Goal: Information Seeking & Learning: Learn about a topic

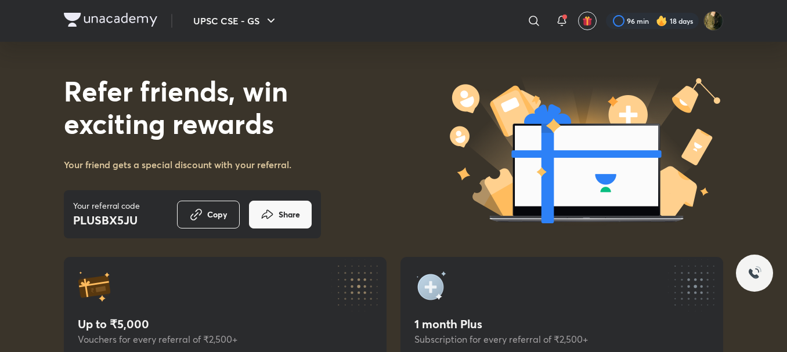
click at [278, 16] on icon "button" at bounding box center [271, 21] width 14 height 14
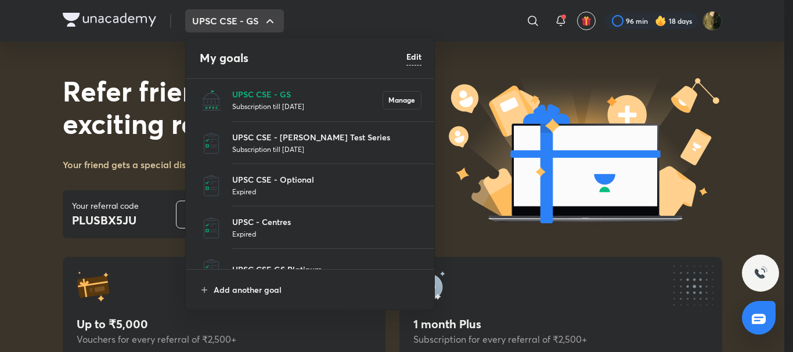
click at [281, 101] on p "Subscription till [DATE]" at bounding box center [307, 106] width 150 height 12
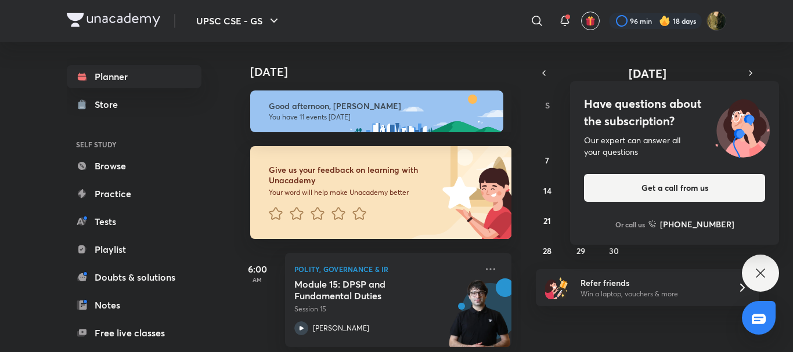
click at [762, 274] on icon at bounding box center [760, 273] width 9 height 9
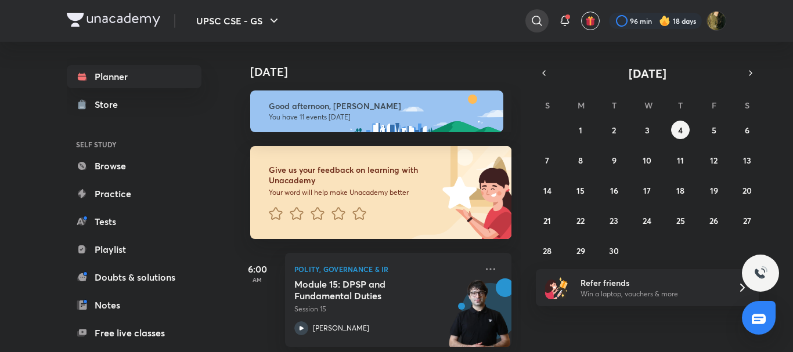
click at [543, 19] on icon at bounding box center [537, 21] width 14 height 14
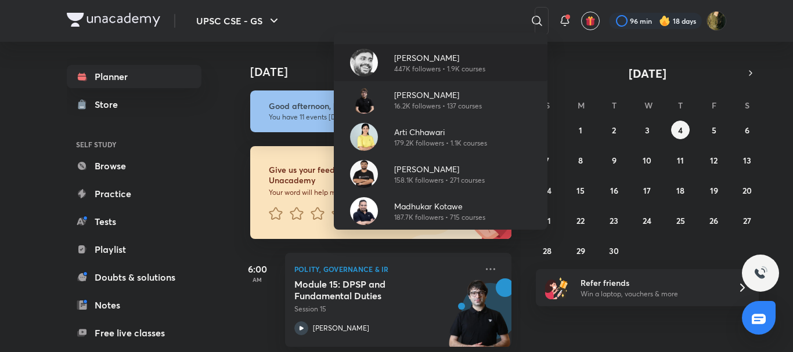
click at [426, 66] on p "447K followers • 1.9K courses" at bounding box center [439, 69] width 91 height 10
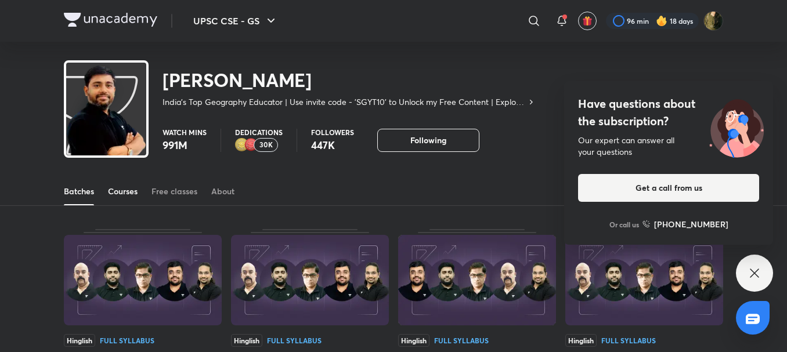
click at [118, 187] on div "Courses" at bounding box center [123, 192] width 30 height 12
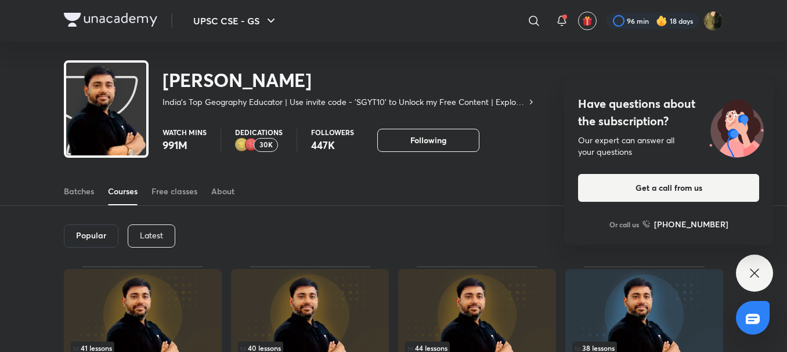
click at [761, 270] on icon at bounding box center [755, 274] width 14 height 14
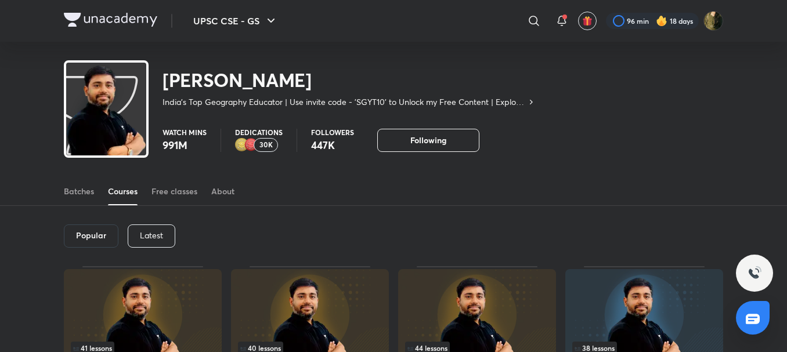
click at [145, 240] on p "Latest" at bounding box center [151, 235] width 23 height 9
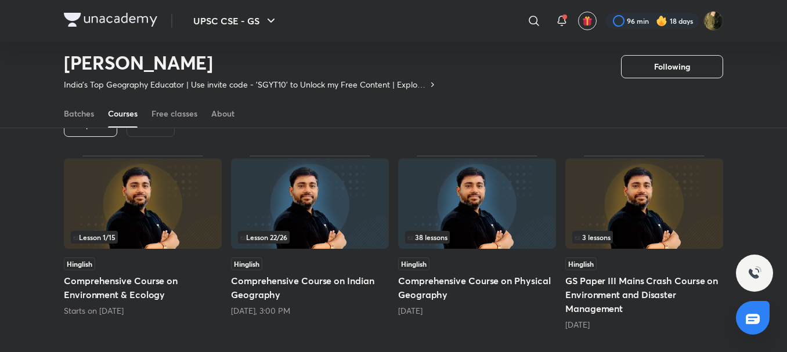
drag, startPoint x: 616, startPoint y: 278, endPoint x: 620, endPoint y: 314, distance: 36.3
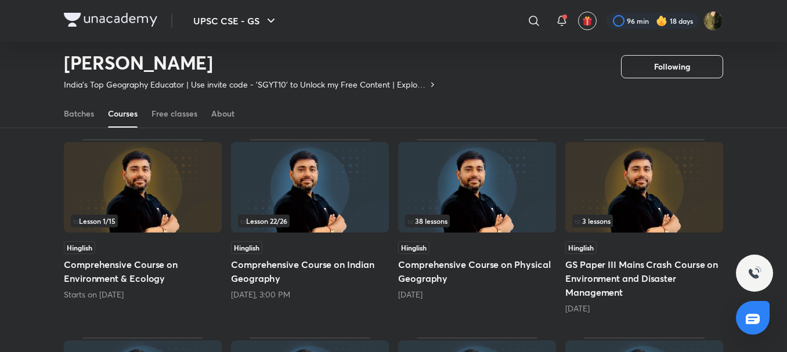
click at [444, 263] on h5 "Comprehensive Course on Physical Geography" at bounding box center [477, 272] width 158 height 28
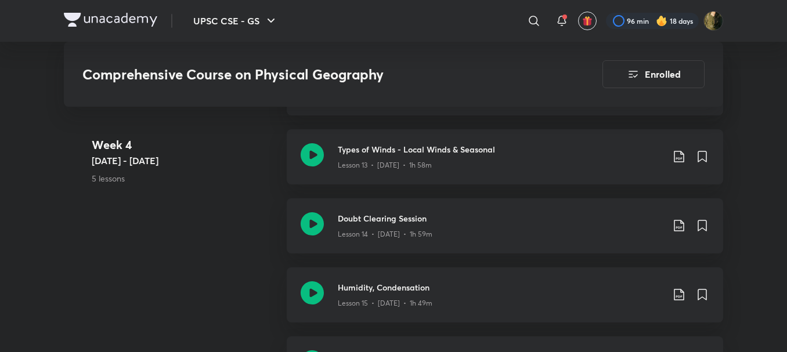
drag, startPoint x: 710, startPoint y: 250, endPoint x: 715, endPoint y: 278, distance: 27.9
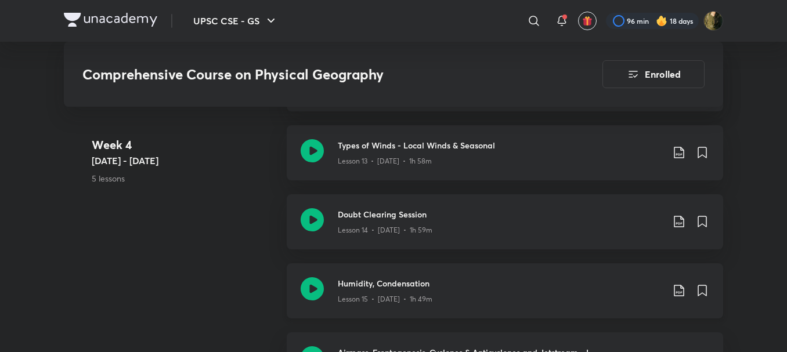
click at [311, 289] on icon at bounding box center [312, 289] width 23 height 23
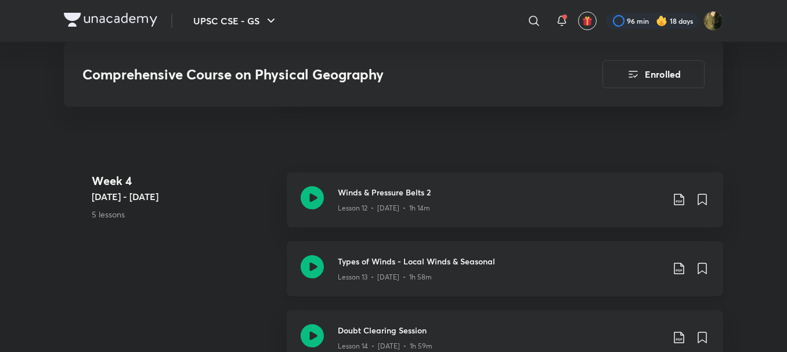
scroll to position [1499, 0]
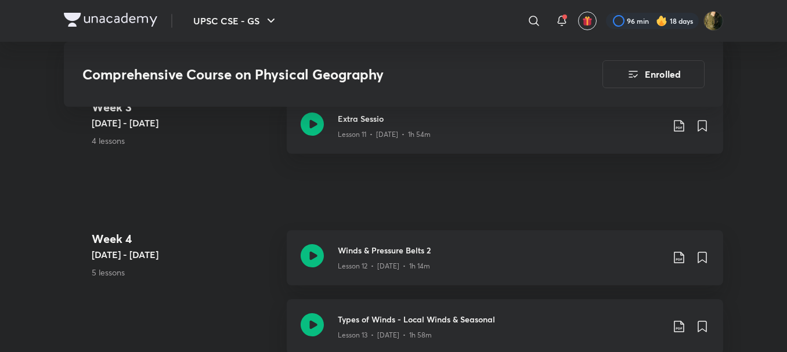
drag, startPoint x: 354, startPoint y: 265, endPoint x: 793, endPoint y: 203, distance: 443.4
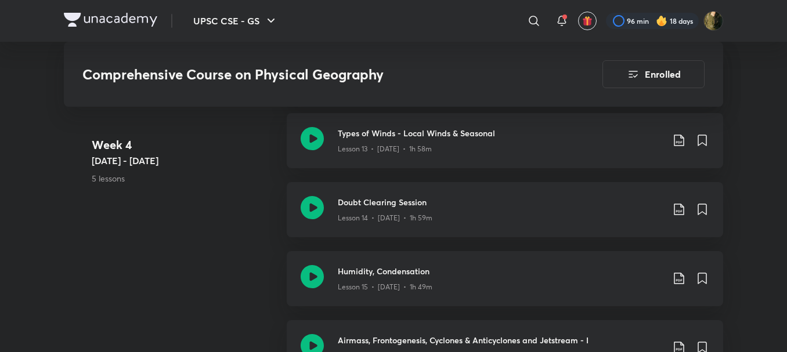
scroll to position [1723, 0]
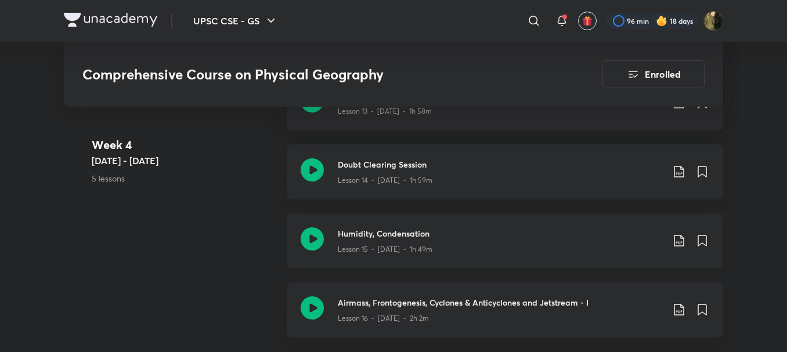
click at [314, 235] on icon at bounding box center [312, 239] width 23 height 23
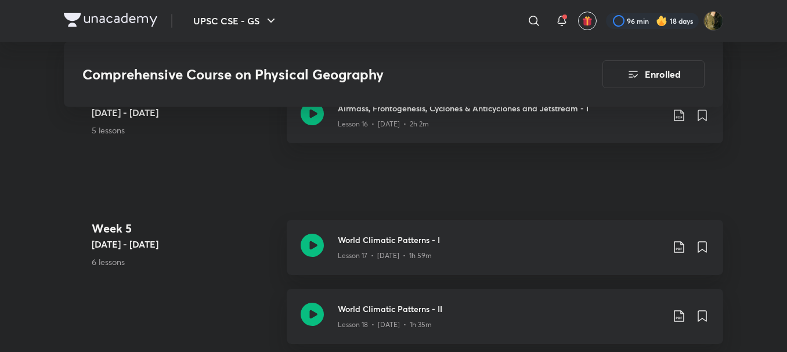
scroll to position [1939, 0]
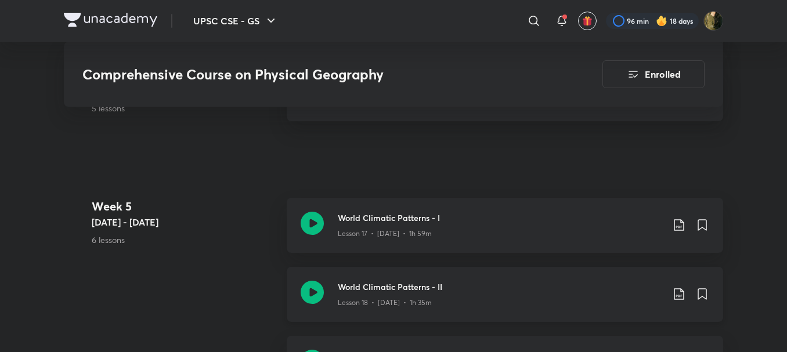
click at [317, 291] on icon at bounding box center [312, 292] width 23 height 23
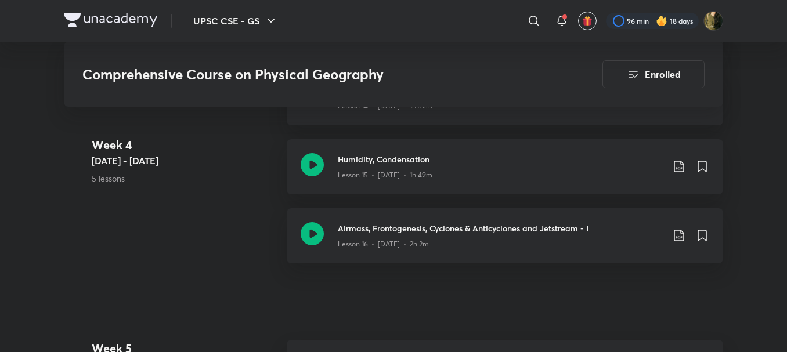
drag, startPoint x: 280, startPoint y: 269, endPoint x: 288, endPoint y: 309, distance: 40.2
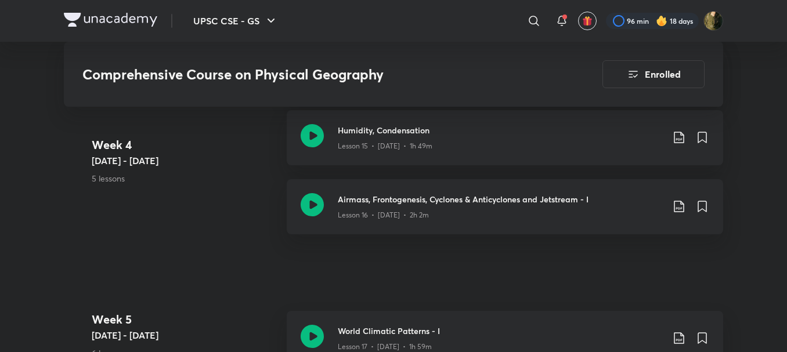
scroll to position [2135, 0]
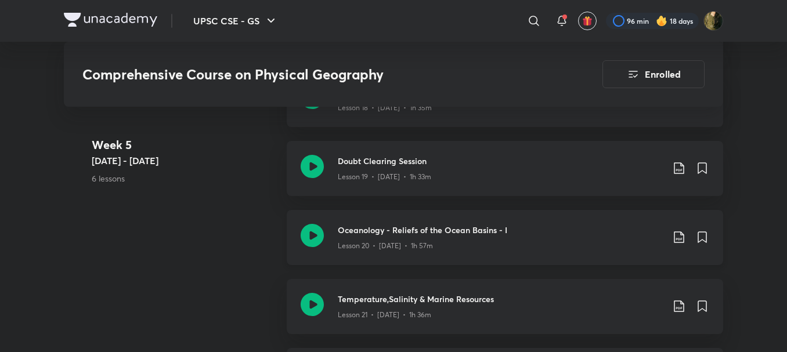
click at [318, 228] on icon at bounding box center [312, 235] width 23 height 23
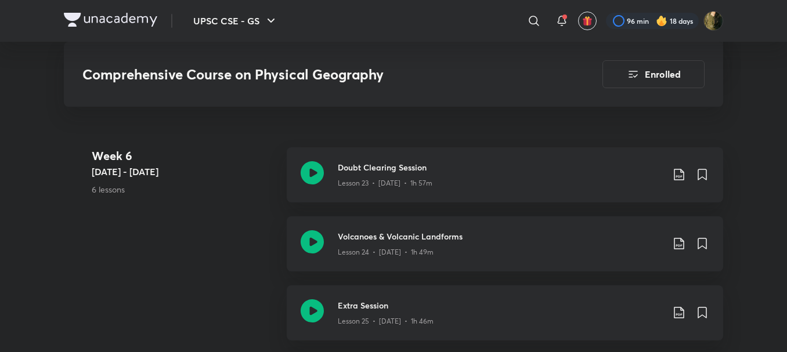
scroll to position [2159, 0]
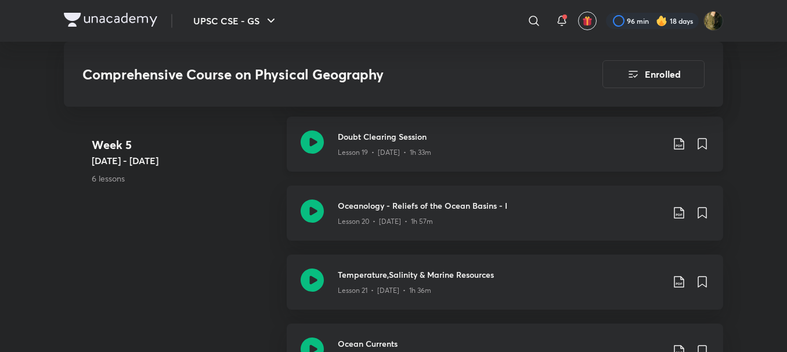
click at [307, 142] on icon at bounding box center [312, 142] width 23 height 23
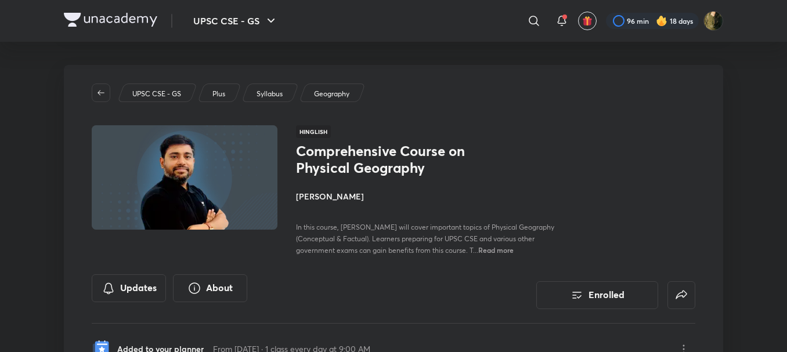
scroll to position [308, 0]
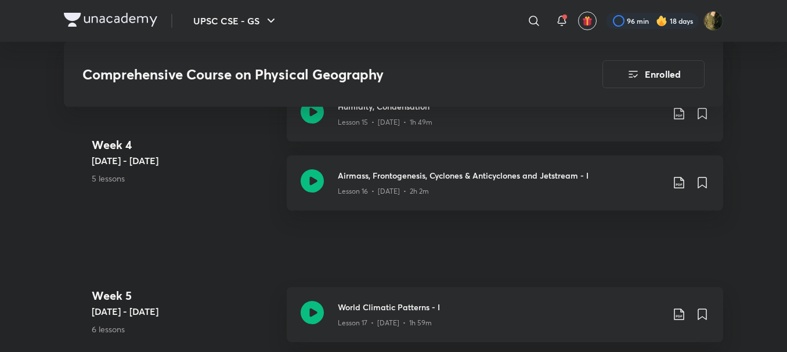
scroll to position [1835, 0]
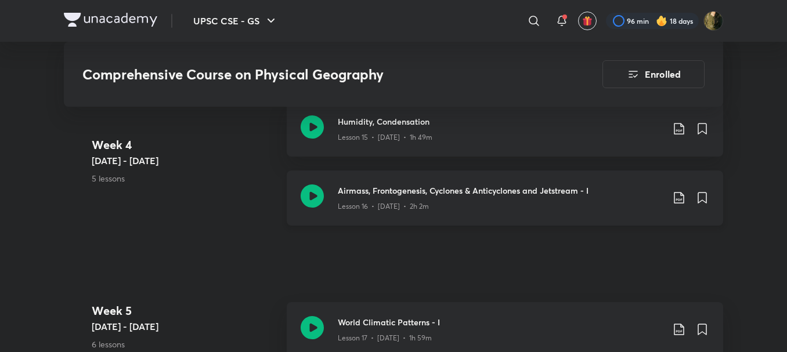
click at [304, 195] on icon at bounding box center [312, 196] width 23 height 23
